Goal: Navigation & Orientation: Find specific page/section

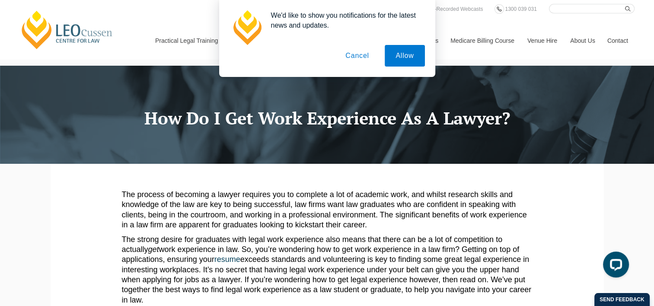
click at [353, 55] on button "Cancel" at bounding box center [356, 56] width 45 height 22
